Goal: Check status: Check status

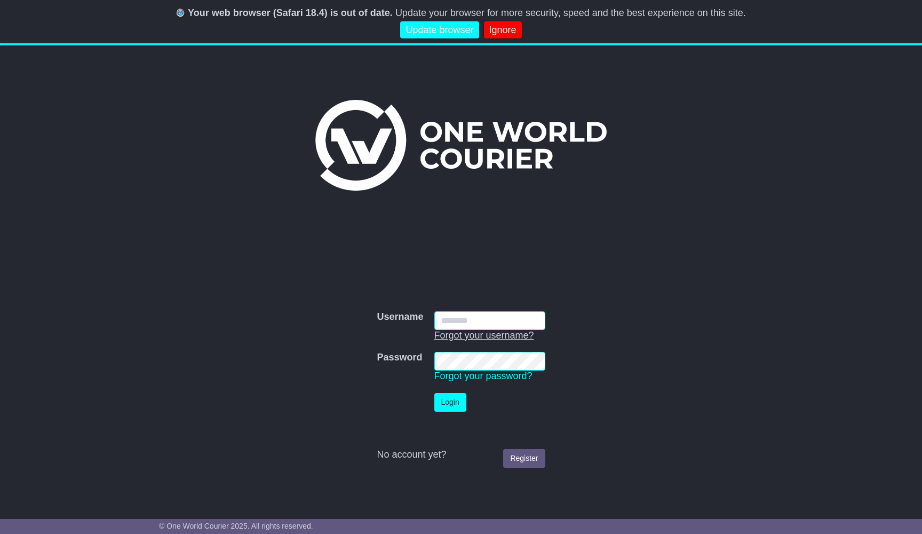
type input "**********"
click at [456, 394] on button "Login" at bounding box center [450, 402] width 32 height 19
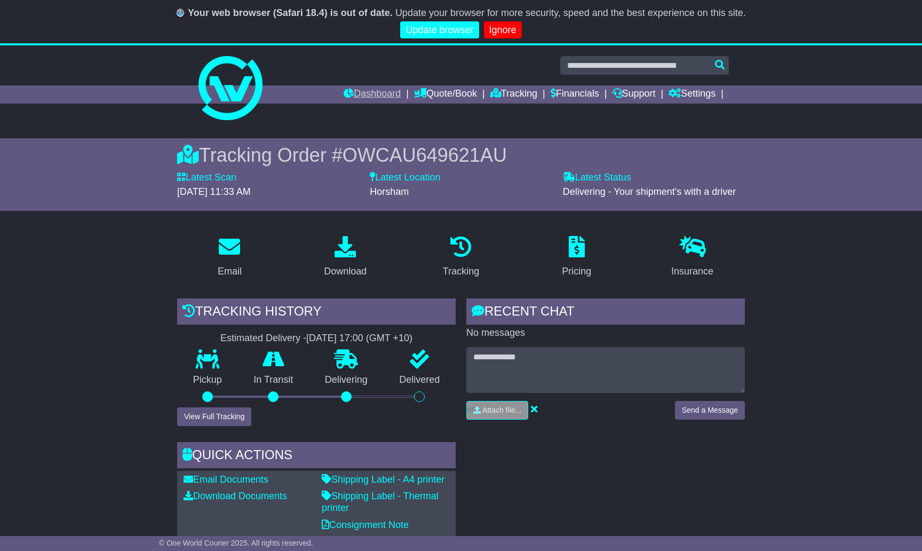
click at [364, 94] on link "Dashboard" at bounding box center [372, 94] width 57 height 18
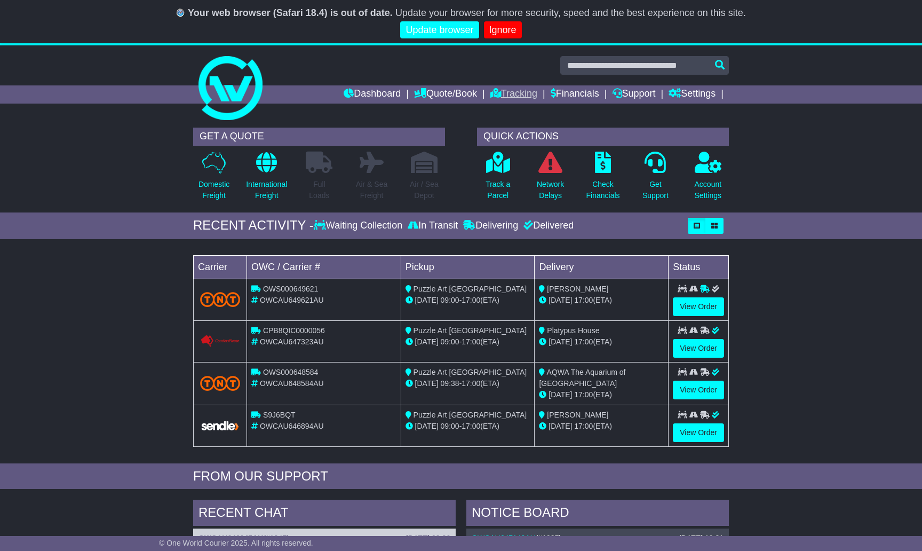
click at [504, 98] on link "Tracking" at bounding box center [513, 94] width 47 height 18
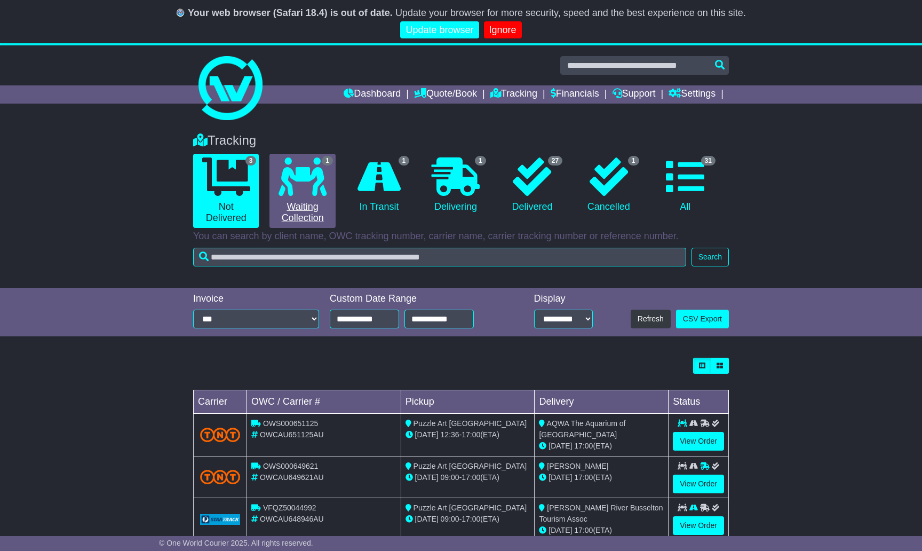
click at [316, 208] on link "1 Waiting Collection" at bounding box center [303, 191] width 66 height 74
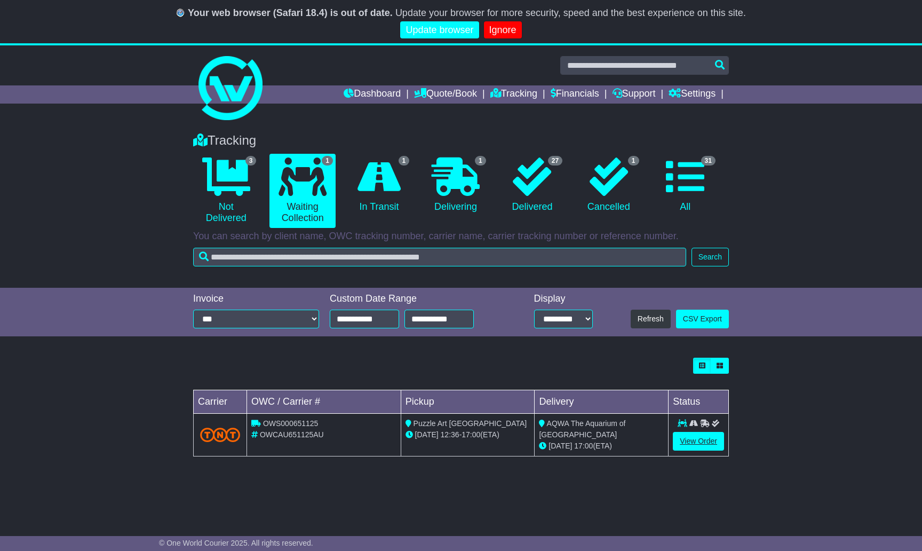
click at [701, 441] on link "View Order" at bounding box center [698, 441] width 51 height 19
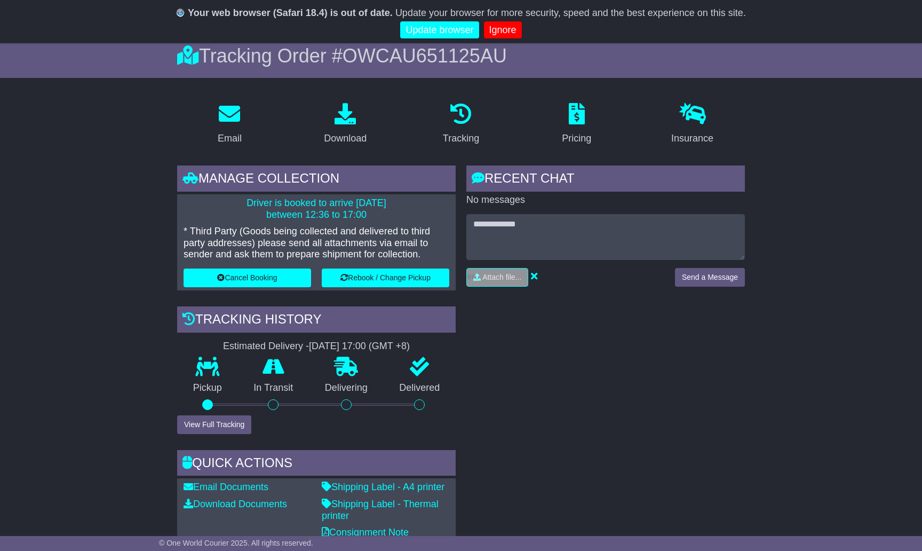
scroll to position [16, 0]
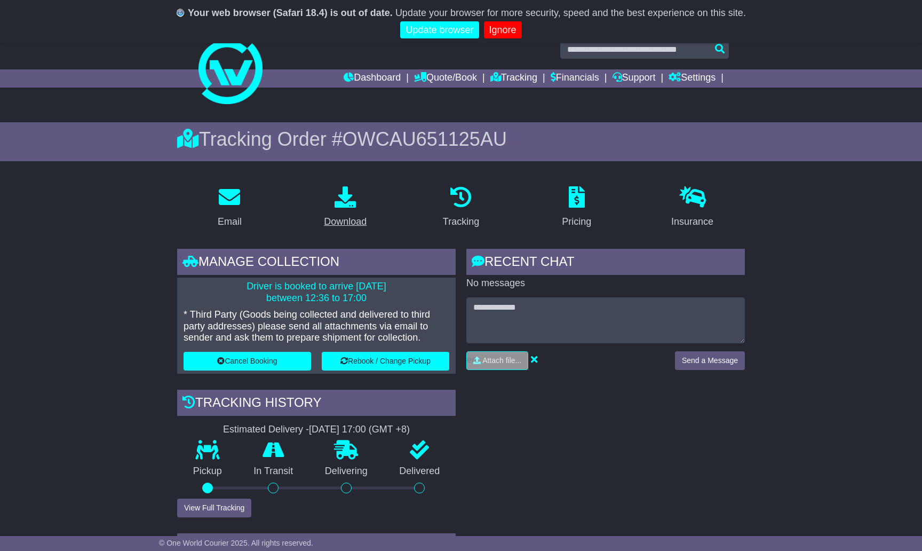
click at [353, 208] on p at bounding box center [345, 197] width 43 height 23
